Goal: Obtain resource: Obtain resource

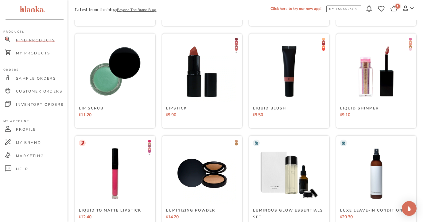
scroll to position [2021, 0]
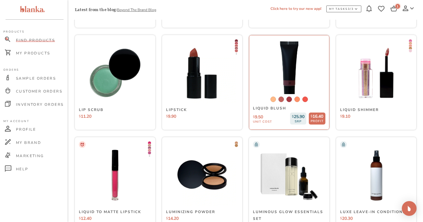
click at [300, 68] on img at bounding box center [289, 72] width 85 height 85
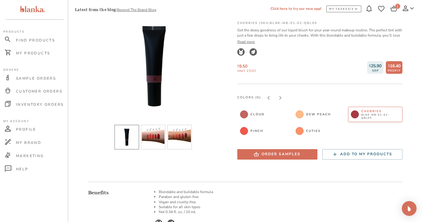
scroll to position [56, 0]
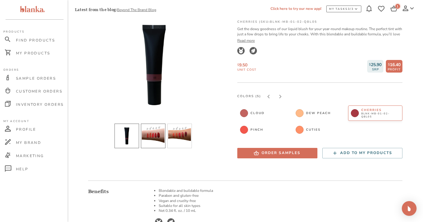
click at [155, 138] on li "slide item 2" at bounding box center [153, 135] width 25 height 25
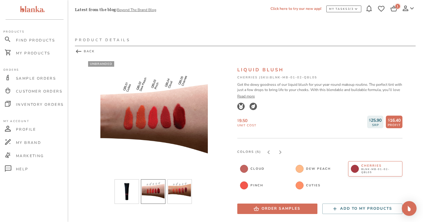
scroll to position [0, 0]
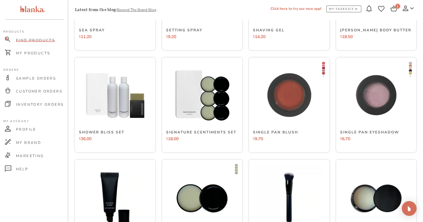
scroll to position [3123, 0]
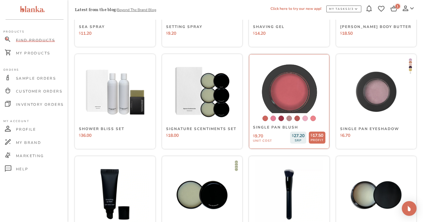
click at [301, 79] on img at bounding box center [289, 92] width 85 height 85
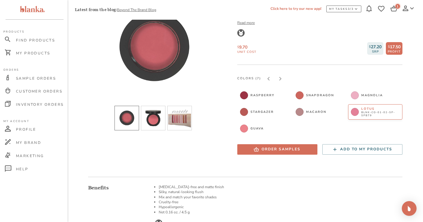
scroll to position [75, 0]
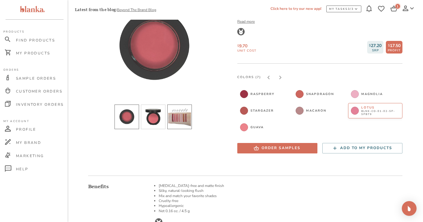
click at [175, 120] on li "slide item 3" at bounding box center [179, 116] width 25 height 25
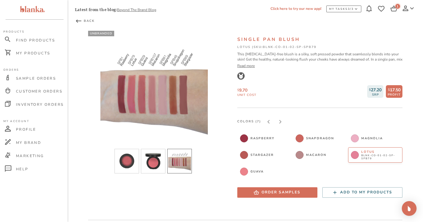
scroll to position [30, 0]
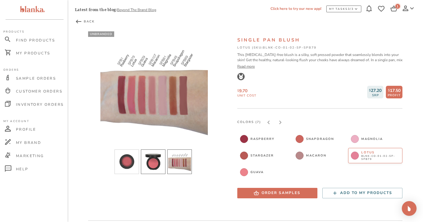
click at [150, 161] on li "slide item 2" at bounding box center [153, 161] width 25 height 25
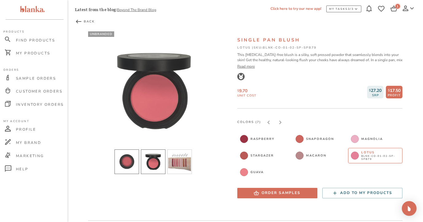
click at [130, 163] on li "slide item 1" at bounding box center [127, 161] width 25 height 25
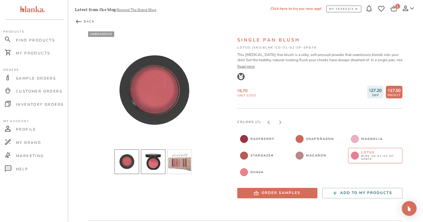
click at [155, 158] on li "slide item 2" at bounding box center [153, 161] width 25 height 25
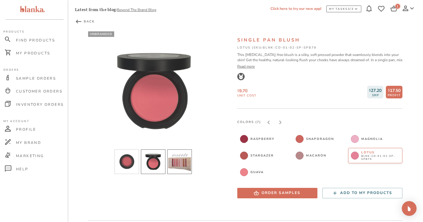
click at [178, 157] on li "slide item 3" at bounding box center [179, 161] width 25 height 25
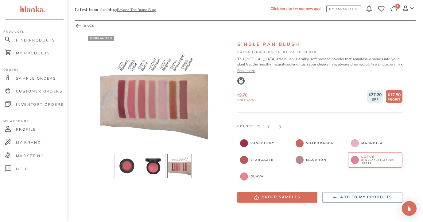
scroll to position [26, 0]
click at [252, 177] on span "BLNK-CO-01-02-SP-SPB29" at bounding box center [270, 178] width 38 height 6
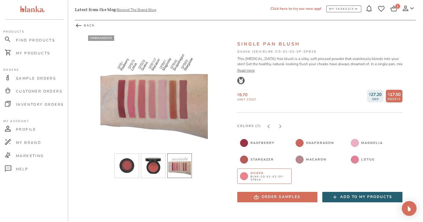
click at [335, 194] on icon "button" at bounding box center [335, 197] width 6 height 6
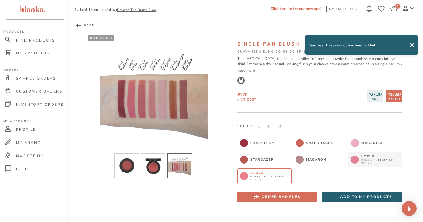
click at [360, 159] on button "Lotus BLNK-CO-01-02-SP-SPB79" at bounding box center [375, 159] width 54 height 15
click at [349, 195] on div "Add to my products" at bounding box center [366, 196] width 52 height 6
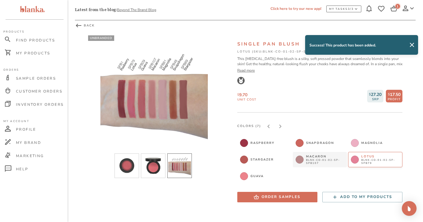
click at [314, 158] on span "BLNK-CO-01-02-SP-SPB107" at bounding box center [325, 161] width 38 height 6
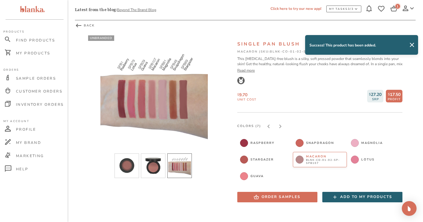
click at [345, 195] on div "Add to my products" at bounding box center [366, 196] width 52 height 6
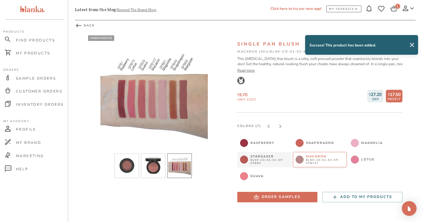
click at [267, 157] on span "Stargazer" at bounding box center [270, 156] width 38 height 4
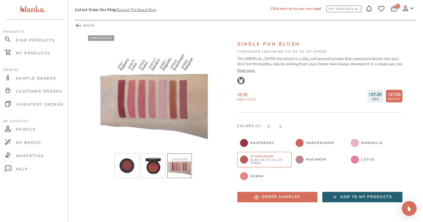
click at [349, 195] on div "Add to my products" at bounding box center [366, 196] width 52 height 6
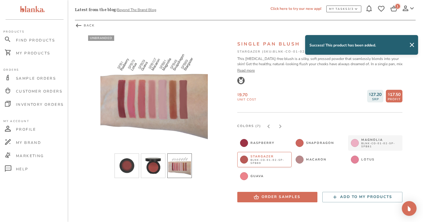
click at [367, 142] on span "BLNK-CO-01-02-SP-SPB81" at bounding box center [380, 145] width 38 height 6
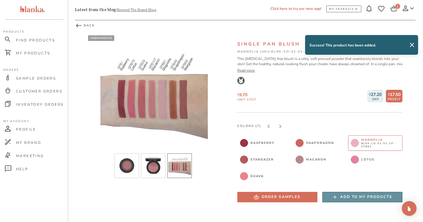
click at [363, 194] on div "Add to my products" at bounding box center [366, 196] width 52 height 6
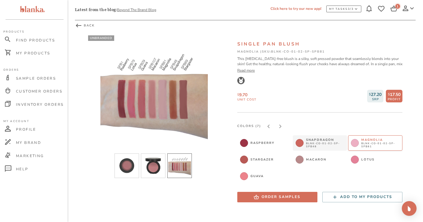
click at [317, 143] on span "BLNK-CO-01-02-SP-SPB48" at bounding box center [325, 145] width 38 height 6
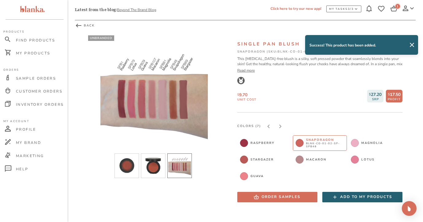
click at [354, 196] on div "Add to my products" at bounding box center [366, 196] width 52 height 6
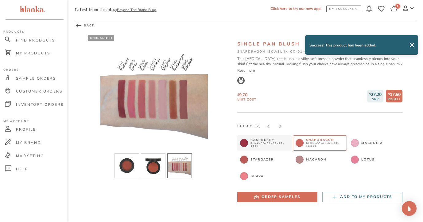
click at [272, 142] on span "BLNK-CO-01-02-SP-SPB1" at bounding box center [270, 145] width 38 height 6
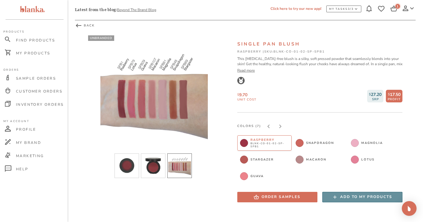
click at [346, 196] on div "Add to my products" at bounding box center [366, 196] width 52 height 6
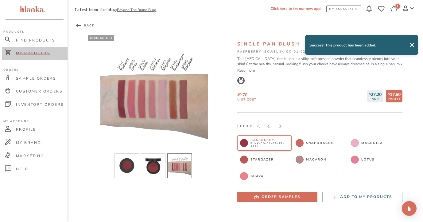
click at [30, 49] on div "My Products" at bounding box center [35, 53] width 66 height 13
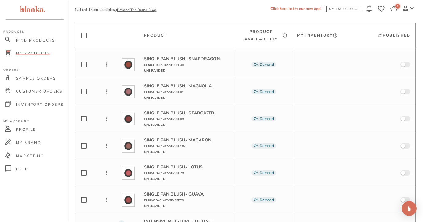
scroll to position [104, 0]
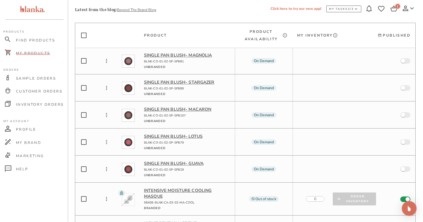
click at [186, 160] on p "Single Pan Blush - Guava" at bounding box center [187, 163] width 86 height 6
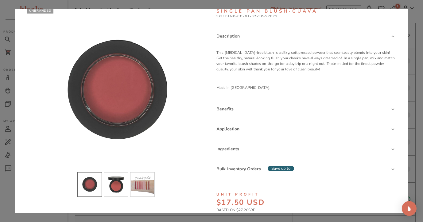
scroll to position [16, 0]
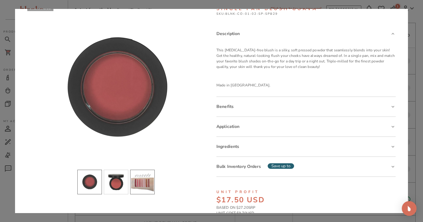
click at [142, 178] on li "slide item 3" at bounding box center [142, 181] width 25 height 25
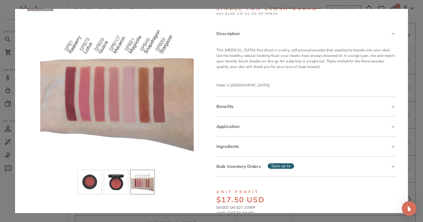
scroll to position [0, 0]
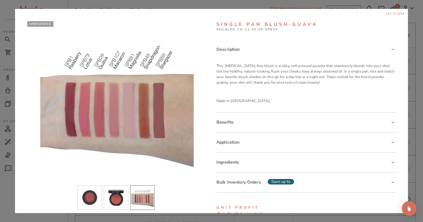
click at [396, 12] on span "[x] close" at bounding box center [395, 14] width 19 height 4
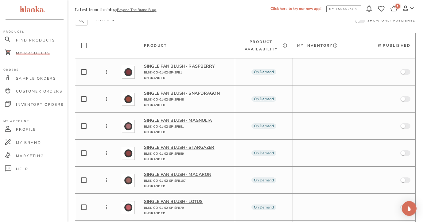
scroll to position [26, 0]
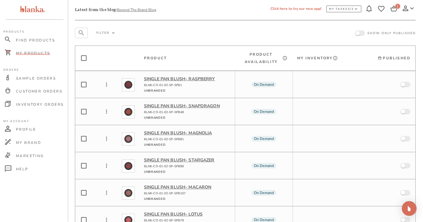
click at [84, 84] on input "Select Product" at bounding box center [83, 84] width 7 height 17
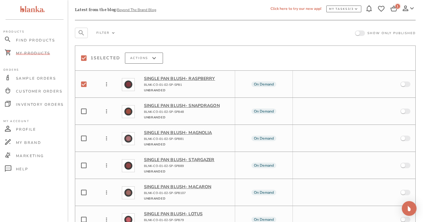
click at [84, 84] on input "Select Product" at bounding box center [83, 84] width 7 height 17
checkbox input "false"
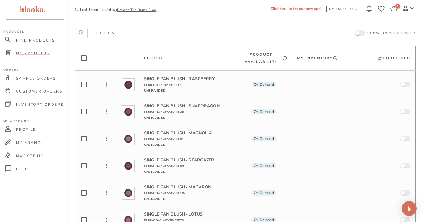
click at [407, 83] on input "Product Table Body" at bounding box center [403, 84] width 13 height 4
click at [406, 112] on input "Product Table Body" at bounding box center [403, 111] width 13 height 4
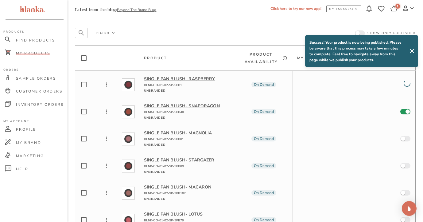
click at [406, 136] on input "Product Table Body" at bounding box center [403, 138] width 13 height 4
click at [404, 163] on input "Product Table Body" at bounding box center [403, 165] width 13 height 4
click at [406, 190] on input "Product Table Body" at bounding box center [403, 192] width 13 height 4
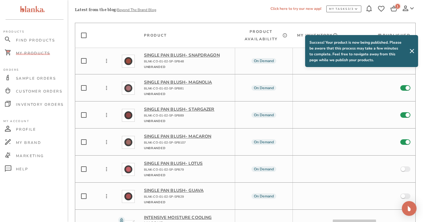
scroll to position [78, 0]
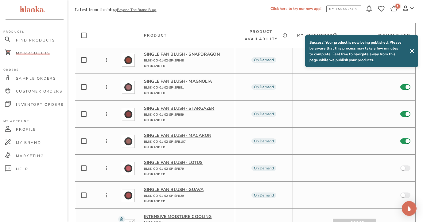
click at [405, 166] on input "Product Table Body" at bounding box center [403, 168] width 13 height 4
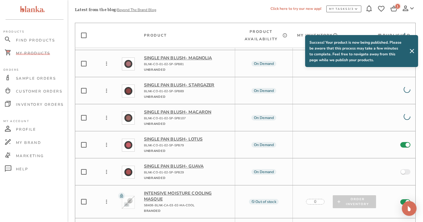
click at [406, 169] on input "Product Table Body" at bounding box center [403, 171] width 13 height 4
click at [39, 77] on span "Sample Orders" at bounding box center [36, 78] width 40 height 5
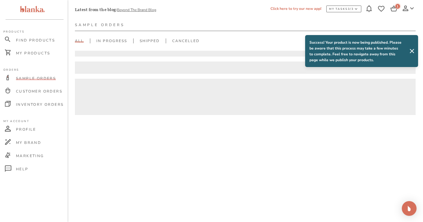
scroll to position [15, 0]
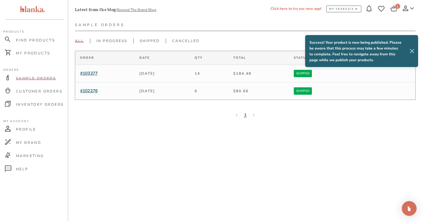
click at [412, 51] on icon at bounding box center [412, 51] width 4 height 4
click at [95, 72] on span "#103377" at bounding box center [88, 73] width 17 height 6
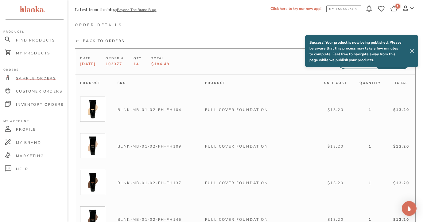
click at [413, 52] on icon at bounding box center [411, 50] width 7 height 7
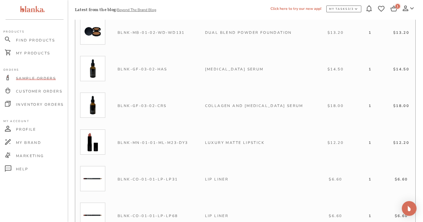
scroll to position [359, 0]
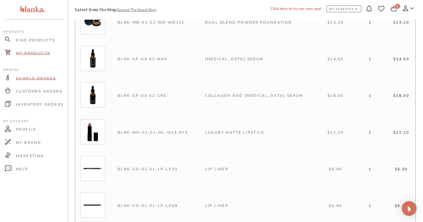
click at [37, 52] on span "My Products" at bounding box center [33, 53] width 34 height 5
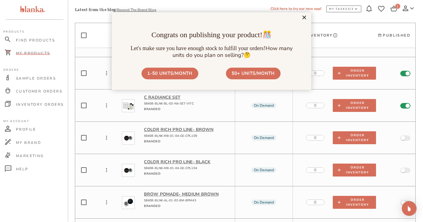
click at [305, 18] on link "×" at bounding box center [304, 17] width 11 height 11
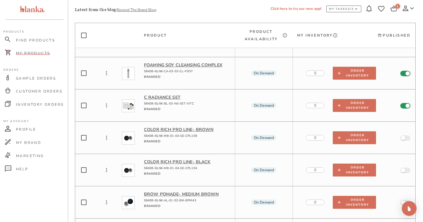
scroll to position [2333, 0]
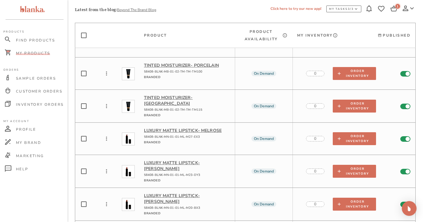
click at [165, 127] on p "Luxury Matte Lipstick - Melrose" at bounding box center [187, 130] width 86 height 6
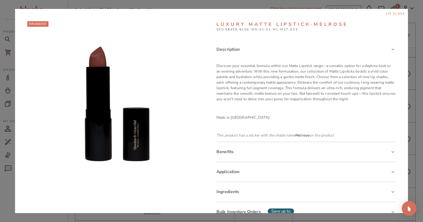
click at [401, 13] on span "[x] close" at bounding box center [395, 14] width 19 height 4
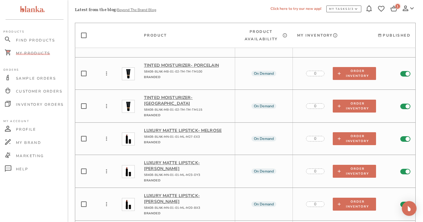
click at [187, 160] on p "Luxury Matte Lipstick - [PERSON_NAME]" at bounding box center [187, 166] width 86 height 12
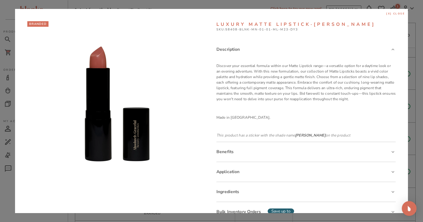
click at [397, 14] on span "[x] close" at bounding box center [395, 14] width 19 height 4
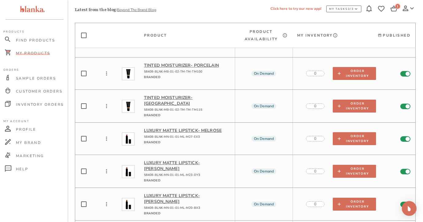
click at [188, 127] on p "Luxury Matte Lipstick - Melrose" at bounding box center [187, 130] width 86 height 6
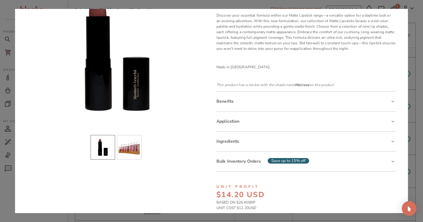
scroll to position [56, 0]
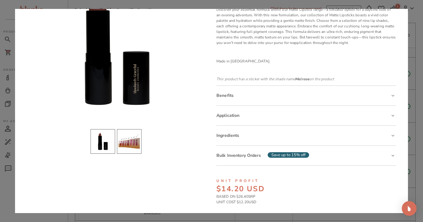
click at [126, 143] on li "slide item 2" at bounding box center [129, 141] width 25 height 25
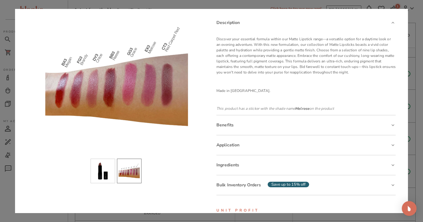
scroll to position [0, 0]
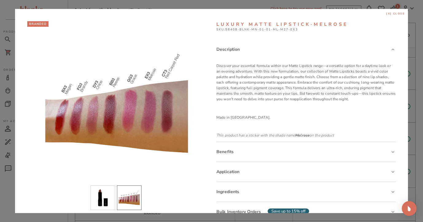
click at [398, 15] on span "[x] close" at bounding box center [395, 14] width 19 height 4
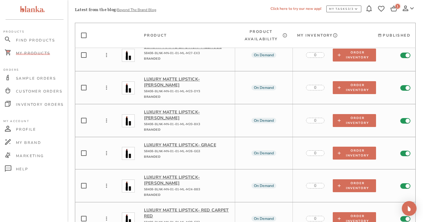
scroll to position [2364, 0]
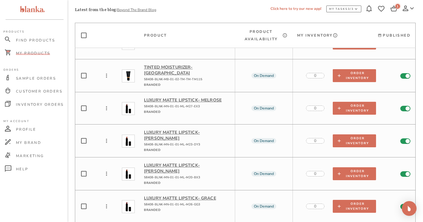
click at [181, 129] on p "Luxury Matte Lipstick - [PERSON_NAME]" at bounding box center [187, 135] width 86 height 12
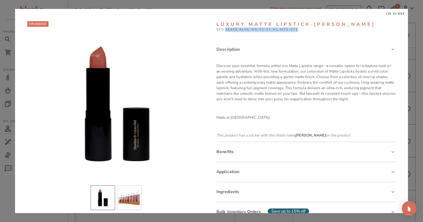
drag, startPoint x: 227, startPoint y: 30, endPoint x: 305, endPoint y: 27, distance: 78.3
click at [305, 27] on p "SKU: 58408-BLNK-MN-01-01-ML-M23-DY3" at bounding box center [305, 29] width 179 height 5
click at [298, 36] on div "Luxury Matte Lipstick · [PERSON_NAME]: 58408-BLNK-MN-01-01-ML-M23-DY3 Descripti…" at bounding box center [305, 159] width 179 height 277
drag, startPoint x: 227, startPoint y: 28, endPoint x: 305, endPoint y: 29, distance: 78.0
click at [305, 29] on p "SKU: 58408-BLNK-MN-01-01-ML-M23-DY3" at bounding box center [305, 29] width 179 height 5
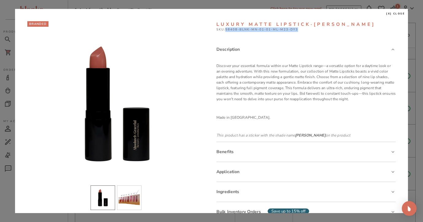
copy p "58408-BLNK-MN-01-01-ML-M23-DY3"
click at [394, 14] on span "[x] close" at bounding box center [395, 14] width 19 height 4
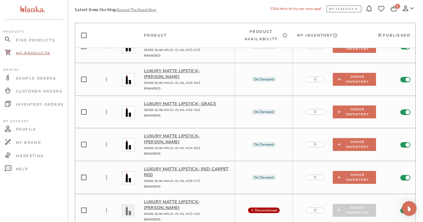
scroll to position [2461, 0]
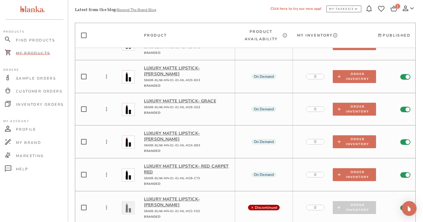
click at [157, 163] on p "Luxury Matte Lipstick - Red Carpet Red" at bounding box center [187, 169] width 86 height 12
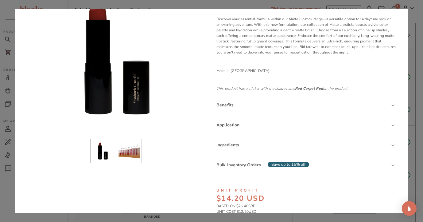
scroll to position [55, 0]
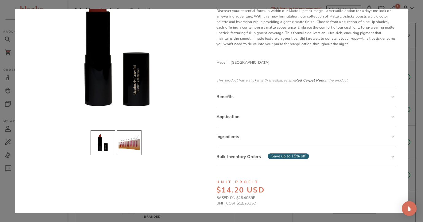
click at [132, 143] on li "slide item 2" at bounding box center [129, 142] width 25 height 25
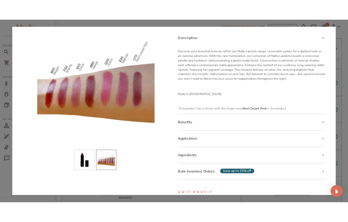
scroll to position [26, 0]
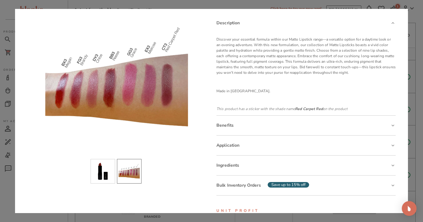
click at [54, 53] on div at bounding box center [116, 76] width 179 height 153
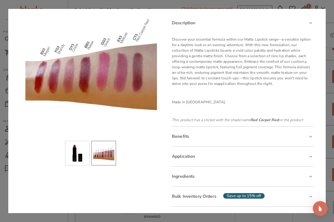
scroll to position [0, 0]
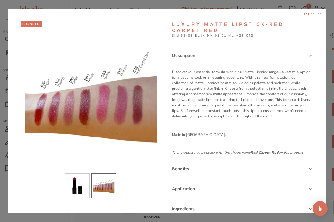
click at [316, 14] on span "[x] close" at bounding box center [313, 14] width 19 height 4
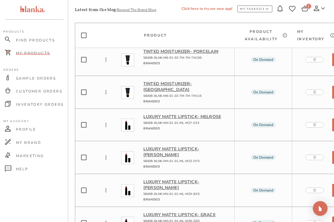
scroll to position [2346, 0]
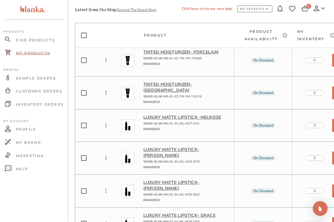
click at [185, 114] on p "Luxury Matte Lipstick - Melrose" at bounding box center [186, 117] width 86 height 6
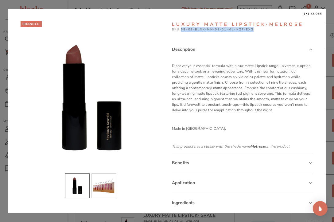
drag, startPoint x: 182, startPoint y: 29, endPoint x: 256, endPoint y: 29, distance: 74.3
click at [256, 29] on p "SKU: 58408-BLNK-MN-01-01-ML-M27-EX3" at bounding box center [243, 29] width 142 height 5
copy p "58408-BLNK-MN-01-01-ML-M27-EX3"
click at [317, 13] on span "[x] close" at bounding box center [313, 14] width 19 height 4
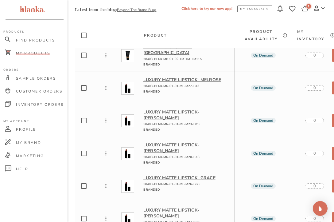
scroll to position [2384, 0]
click at [192, 109] on p "Luxury Matte Lipstick - [PERSON_NAME]" at bounding box center [186, 115] width 86 height 12
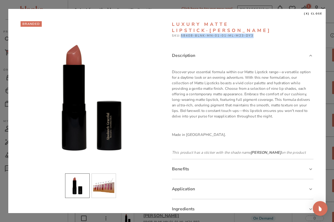
drag, startPoint x: 182, startPoint y: 30, endPoint x: 265, endPoint y: 28, distance: 82.6
click at [265, 33] on p "SKU: 58408-BLNK-MN-01-01-ML-M23-DY3" at bounding box center [243, 35] width 142 height 5
copy p "58408-BLNK-MN-01-01-ML-M23-DY3"
click at [313, 14] on span "[x] close" at bounding box center [313, 14] width 19 height 4
click at [317, 13] on span "[x] close" at bounding box center [313, 14] width 19 height 4
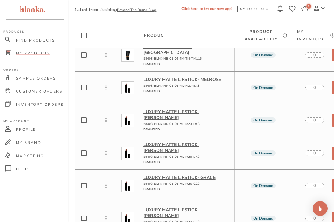
click at [180, 142] on p "Luxury Matte Lipstick - [PERSON_NAME]" at bounding box center [186, 148] width 86 height 12
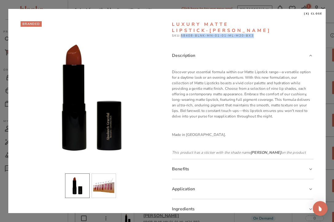
drag, startPoint x: 182, startPoint y: 29, endPoint x: 266, endPoint y: 28, distance: 83.5
click at [266, 33] on p "SKU: 58408-BLNK-MN-01-01-ML-M20-BX3" at bounding box center [243, 35] width 142 height 5
copy p "58408-BLNK-MN-01-01-ML-M20-BX3"
click at [317, 13] on span "[x] close" at bounding box center [313, 14] width 19 height 4
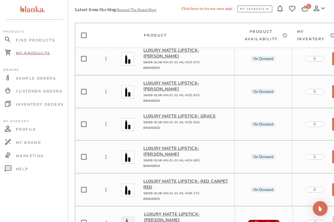
scroll to position [2452, 0]
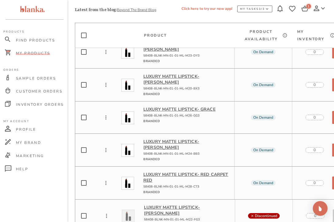
click at [196, 106] on p "Luxury Matte Lipstick - Grace" at bounding box center [186, 109] width 86 height 6
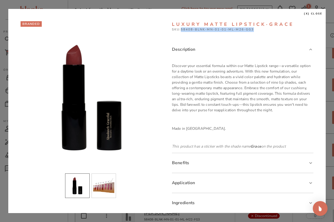
drag, startPoint x: 182, startPoint y: 29, endPoint x: 263, endPoint y: 28, distance: 80.7
click at [263, 28] on p "SKU: 58408-BLNK-MN-01-01-ML-M26-GG3" at bounding box center [243, 29] width 142 height 5
copy p "58408-BLNK-MN-01-01-ML-M26-GG3"
click at [317, 13] on span "[x] close" at bounding box center [313, 14] width 19 height 4
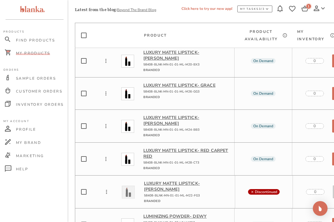
scroll to position [2476, 0]
click at [195, 115] on p "Luxury Matte Lipstick - [PERSON_NAME]" at bounding box center [186, 121] width 86 height 12
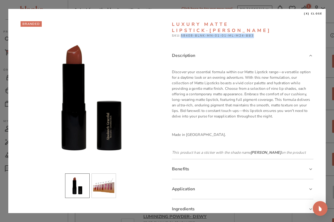
drag, startPoint x: 182, startPoint y: 29, endPoint x: 267, endPoint y: 27, distance: 85.7
click at [267, 33] on p "SKU: 58408-BLNK-MN-01-01-ML-M24-BB3" at bounding box center [243, 35] width 142 height 5
copy p "58408-BLNK-MN-01-01-ML-M24-BB3"
click at [316, 12] on span "[x] close" at bounding box center [313, 14] width 19 height 4
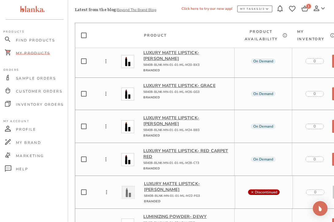
scroll to position [2488, 0]
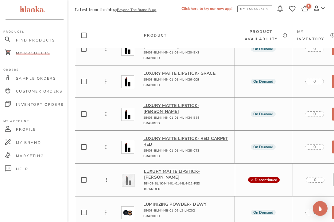
click at [203, 135] on p "Luxury Matte Lipstick - Red Carpet Red" at bounding box center [186, 141] width 86 height 12
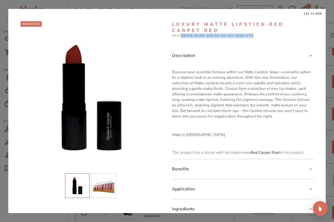
drag, startPoint x: 182, startPoint y: 35, endPoint x: 260, endPoint y: 35, distance: 77.7
click at [260, 35] on p "SKU: 58408-BLNK-MN-01-01-ML-M28-CT3" at bounding box center [243, 35] width 142 height 5
copy p "58408-BLNK-MN-01-01-ML-M28-CT3"
click at [317, 13] on span "[x] close" at bounding box center [313, 14] width 19 height 4
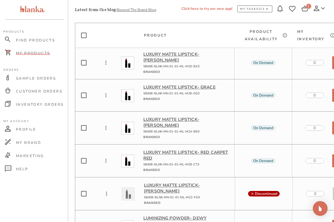
scroll to position [2470, 0]
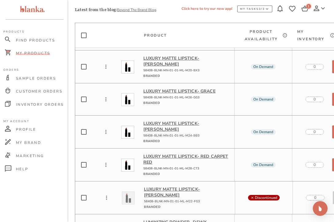
click at [183, 120] on p "Luxury Matte Lipstick - [PERSON_NAME]" at bounding box center [186, 126] width 86 height 12
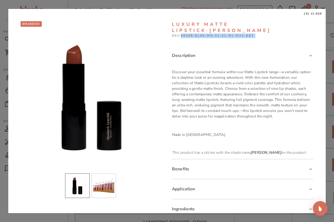
drag, startPoint x: 182, startPoint y: 29, endPoint x: 265, endPoint y: 31, distance: 82.6
click at [265, 33] on p "SKU: 58408-BLNK-MN-01-01-ML-M24-BB3" at bounding box center [243, 35] width 142 height 5
copy p "58408-BLNK-MN-01-01-ML-M24-BB3"
click at [316, 14] on span "[x] close" at bounding box center [313, 14] width 19 height 4
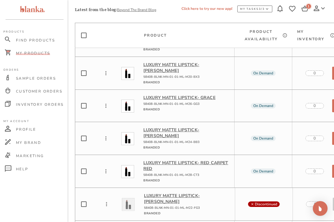
scroll to position [2463, 0]
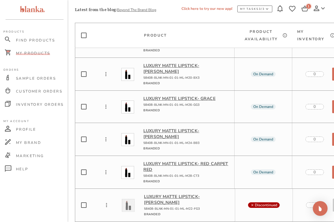
click at [199, 95] on p "Luxury Matte Lipstick - Grace" at bounding box center [186, 98] width 86 height 6
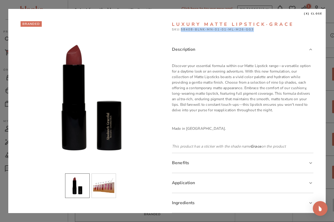
drag, startPoint x: 181, startPoint y: 29, endPoint x: 259, endPoint y: 26, distance: 78.3
click at [259, 26] on div "Luxury Matte Lipstick · Grace SKU: 58408-BLNK-MN-01-01-ML-M26-GG3 Description D…" at bounding box center [243, 165] width 142 height 288
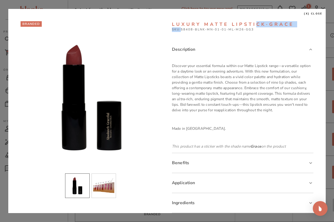
copy div "ck · Grace SKU:"
click at [263, 34] on div "Luxury Matte Lipstick · Grace SKU: 58408-BLNK-MN-01-01-ML-M26-GG3 Description D…" at bounding box center [243, 165] width 142 height 288
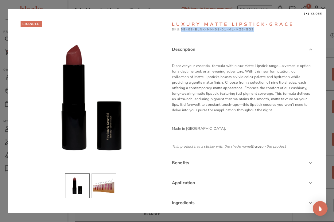
drag, startPoint x: 260, startPoint y: 29, endPoint x: 182, endPoint y: 29, distance: 78.3
click at [182, 29] on p "SKU: 58408-BLNK-MN-01-01-ML-M26-GG3" at bounding box center [243, 29] width 142 height 5
click at [314, 14] on span "[x] close" at bounding box center [313, 14] width 19 height 4
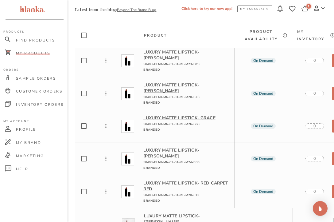
scroll to position [2442, 0]
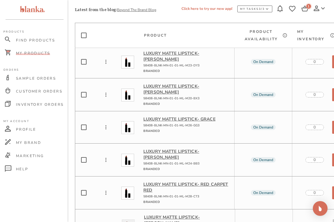
click at [198, 83] on p "Luxury Matte Lipstick - [PERSON_NAME]" at bounding box center [186, 89] width 86 height 12
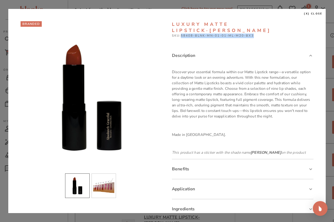
drag, startPoint x: 182, startPoint y: 30, endPoint x: 260, endPoint y: 29, distance: 77.4
click at [260, 33] on p "SKU: 58408-BLNK-MN-01-01-ML-M20-BX3" at bounding box center [243, 35] width 142 height 5
click at [249, 33] on p "SKU: 58408-BLNK-MN-01-01-ML-M20-BX3" at bounding box center [243, 35] width 142 height 5
drag, startPoint x: 183, startPoint y: 29, endPoint x: 261, endPoint y: 28, distance: 78.6
click at [261, 33] on p "SKU: 58408-BLNK-MN-01-01-ML-M20-BX3" at bounding box center [243, 35] width 142 height 5
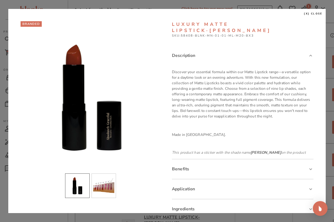
click at [243, 33] on p "SKU: 58408-BLNK-MN-01-01-ML-M20-BX3" at bounding box center [243, 35] width 142 height 5
drag, startPoint x: 257, startPoint y: 29, endPoint x: 182, endPoint y: 29, distance: 75.2
click at [182, 33] on p "SKU: 58408-BLNK-MN-01-01-ML-M20-BX3" at bounding box center [243, 35] width 142 height 5
click at [315, 13] on span "[x] close" at bounding box center [313, 14] width 19 height 4
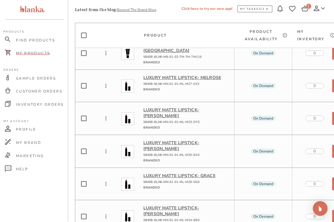
scroll to position [2383, 0]
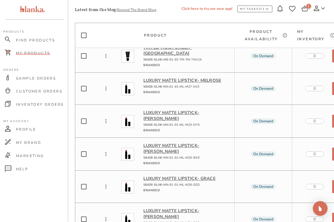
click at [208, 77] on p "Luxury Matte Lipstick - Melrose" at bounding box center [186, 80] width 86 height 6
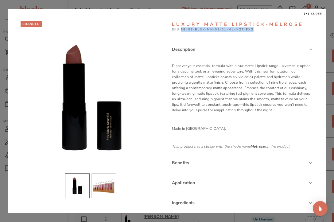
drag, startPoint x: 182, startPoint y: 29, endPoint x: 257, endPoint y: 29, distance: 74.3
click at [257, 29] on p "SKU: 58408-BLNK-MN-01-01-ML-M27-EX3" at bounding box center [243, 29] width 142 height 5
click at [315, 13] on span "[x] close" at bounding box center [313, 14] width 19 height 4
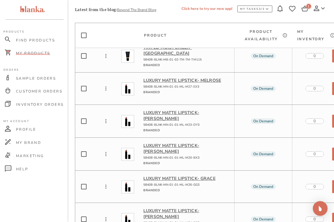
click at [188, 110] on p "Luxury Matte Lipstick - [PERSON_NAME]" at bounding box center [186, 116] width 86 height 12
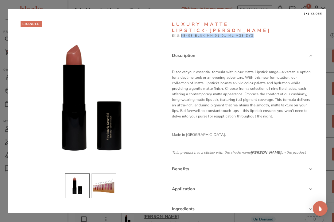
drag, startPoint x: 182, startPoint y: 29, endPoint x: 269, endPoint y: 28, distance: 86.9
click at [270, 33] on p "SKU: 58408-BLNK-MN-01-01-ML-M23-DY3" at bounding box center [243, 35] width 142 height 5
click at [231, 33] on p "SKU: 58408-BLNK-MN-01-01-ML-M23-DY3" at bounding box center [243, 35] width 142 height 5
drag, startPoint x: 260, startPoint y: 28, endPoint x: 183, endPoint y: 29, distance: 76.8
click at [183, 33] on p "SKU: 58408-BLNK-MN-01-01-ML-M23-DY3" at bounding box center [243, 35] width 142 height 5
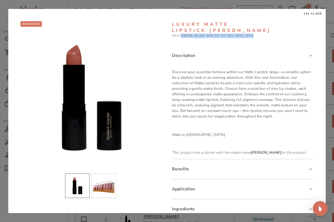
click at [225, 33] on p "SKU: 58408-BLNK-MN-01-01-ML-M23-DY3" at bounding box center [243, 35] width 142 height 5
drag, startPoint x: 260, startPoint y: 28, endPoint x: 182, endPoint y: 30, distance: 78.0
click at [182, 33] on p "SKU: 58408-BLNK-MN-01-01-ML-M23-DY3" at bounding box center [243, 35] width 142 height 5
